Goal: Check status: Check status

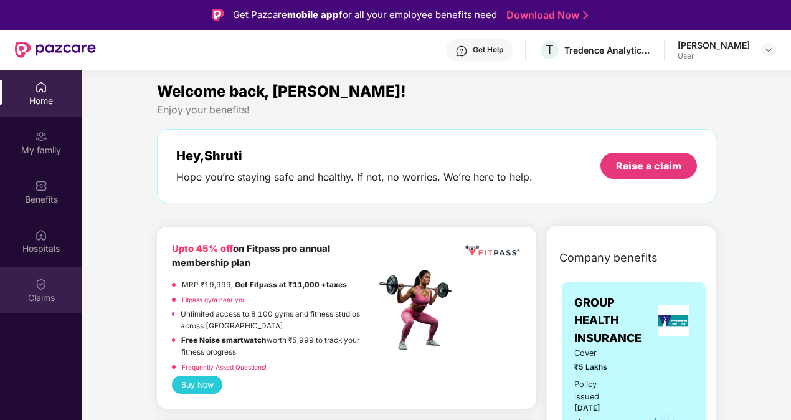
click at [44, 284] on img at bounding box center [41, 284] width 12 height 12
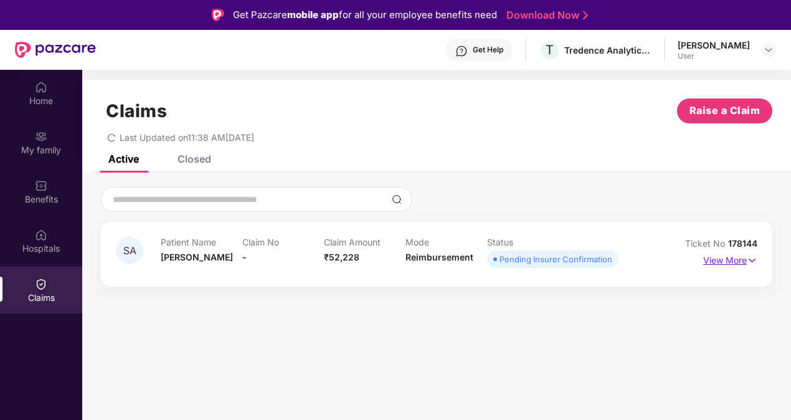
click at [726, 257] on p "View More" at bounding box center [730, 258] width 54 height 17
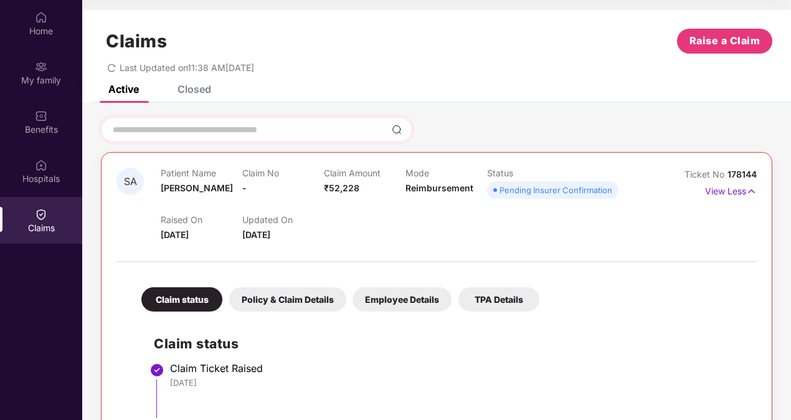
click at [399, 127] on img at bounding box center [397, 130] width 10 height 10
click at [112, 64] on icon "redo" at bounding box center [111, 68] width 9 height 9
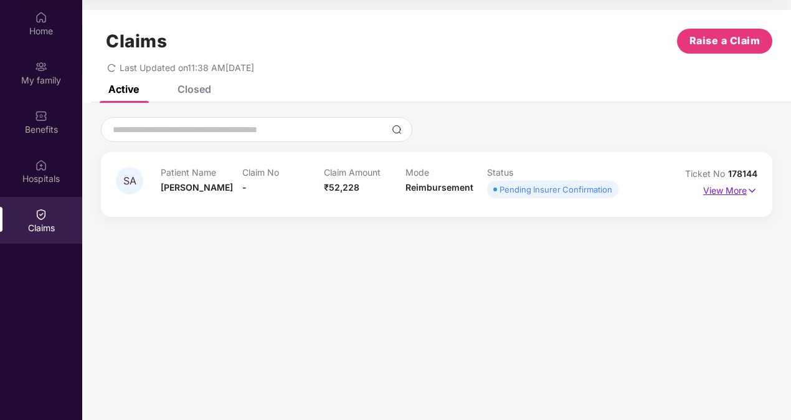
click at [715, 188] on p "View More" at bounding box center [730, 189] width 54 height 17
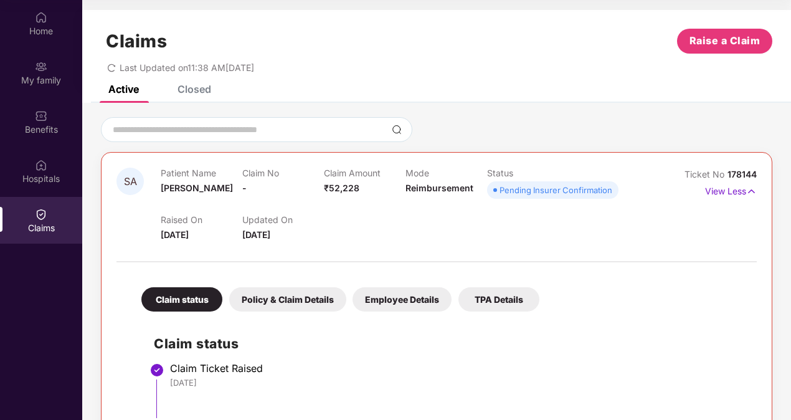
click at [267, 295] on div "Policy & Claim Details" at bounding box center [287, 299] width 117 height 24
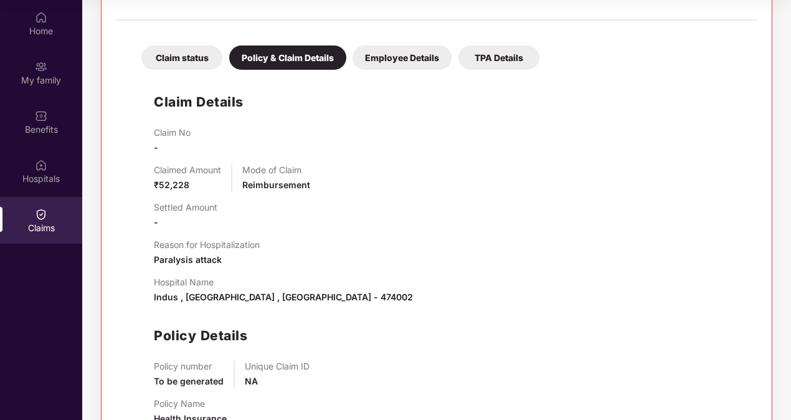
scroll to position [222, 0]
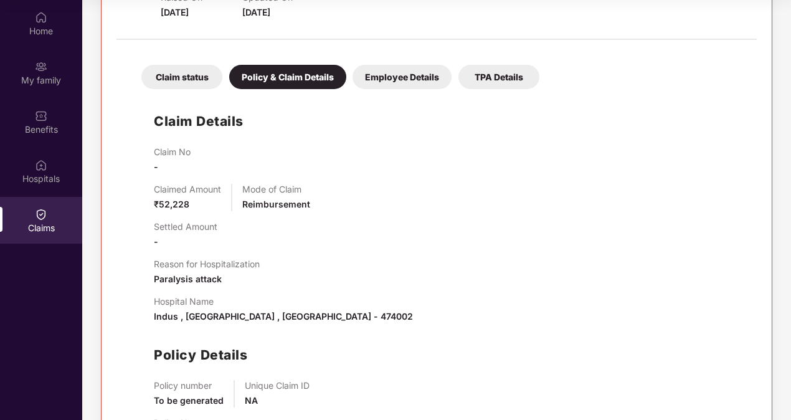
click at [401, 75] on div "Employee Details" at bounding box center [402, 77] width 99 height 24
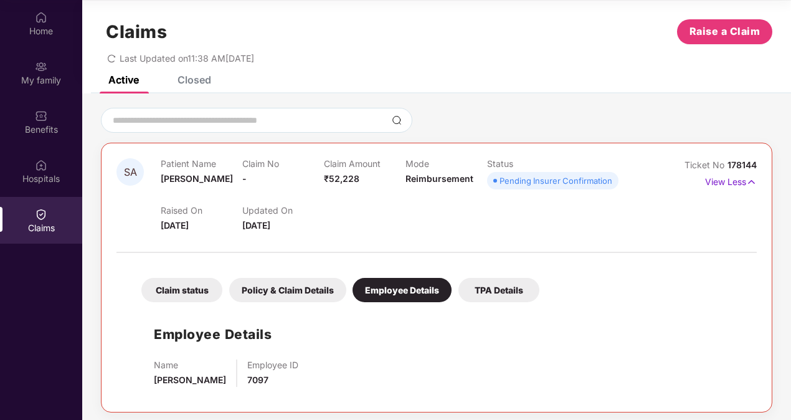
scroll to position [14, 0]
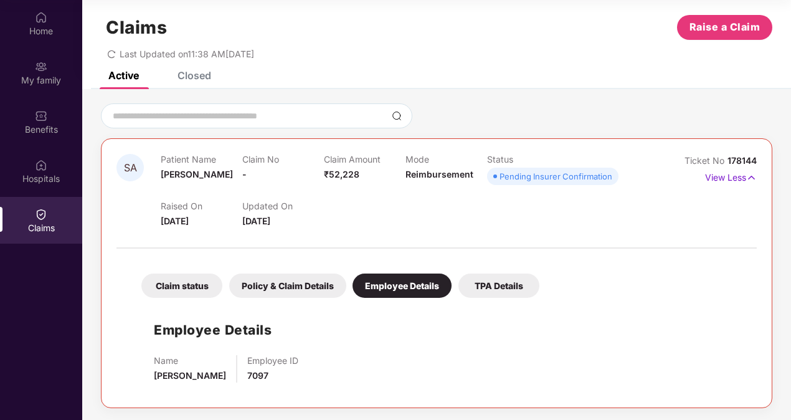
click at [490, 281] on div "TPA Details" at bounding box center [499, 286] width 81 height 24
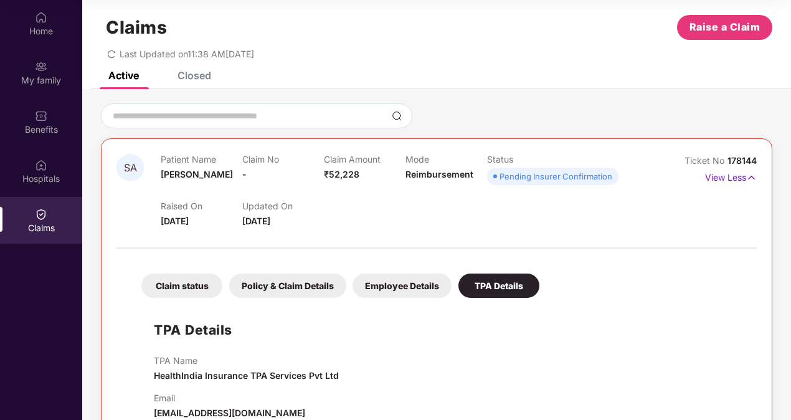
click at [294, 284] on div "Policy & Claim Details" at bounding box center [287, 286] width 117 height 24
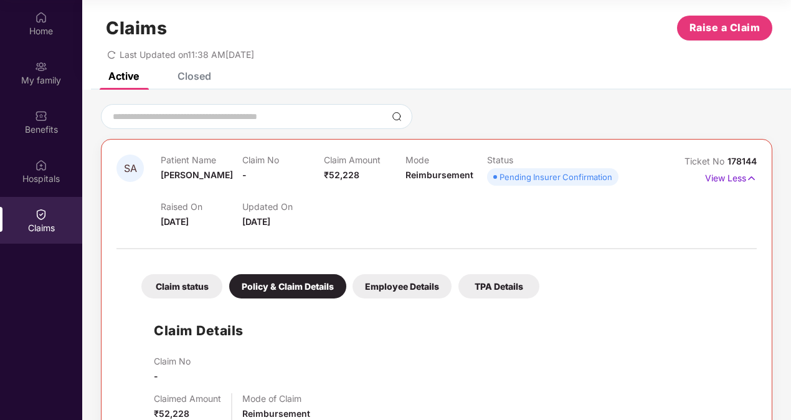
scroll to position [0, 0]
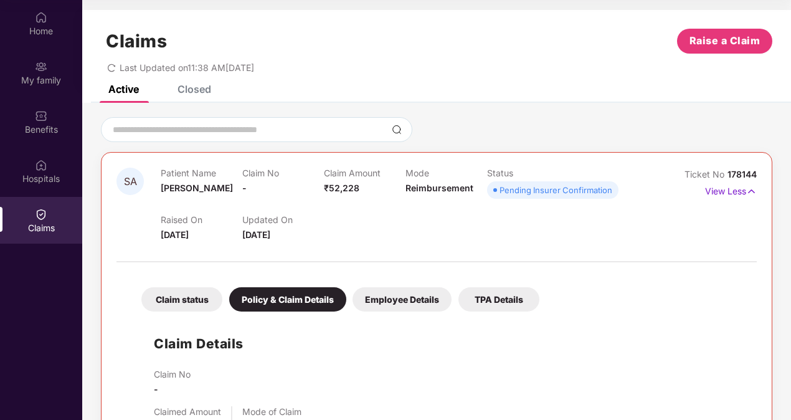
click at [737, 171] on span "178144" at bounding box center [742, 174] width 29 height 11
click at [738, 171] on span "178144" at bounding box center [742, 174] width 29 height 11
click at [746, 172] on span "178144" at bounding box center [742, 174] width 29 height 11
click at [738, 172] on span "178144" at bounding box center [742, 174] width 29 height 11
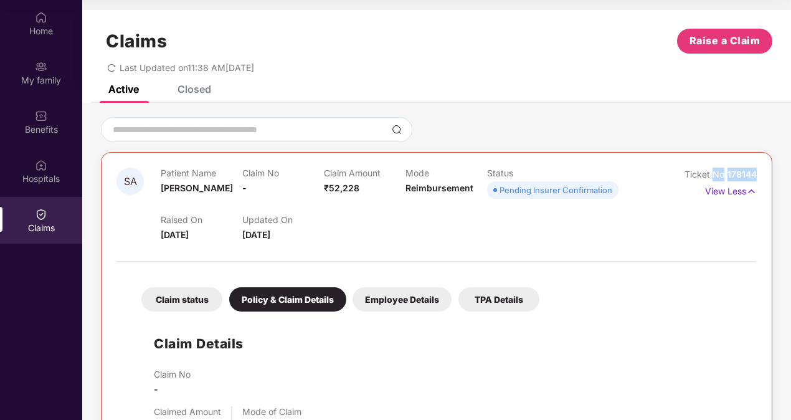
click at [738, 172] on span "178144" at bounding box center [742, 174] width 29 height 11
copy div "No 178144"
click at [110, 65] on icon "redo" at bounding box center [111, 68] width 7 height 8
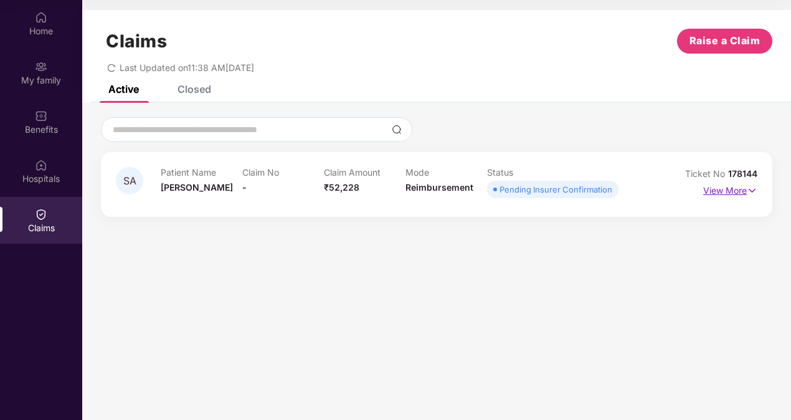
click at [711, 189] on p "View More" at bounding box center [730, 189] width 54 height 17
